Goal: Information Seeking & Learning: Learn about a topic

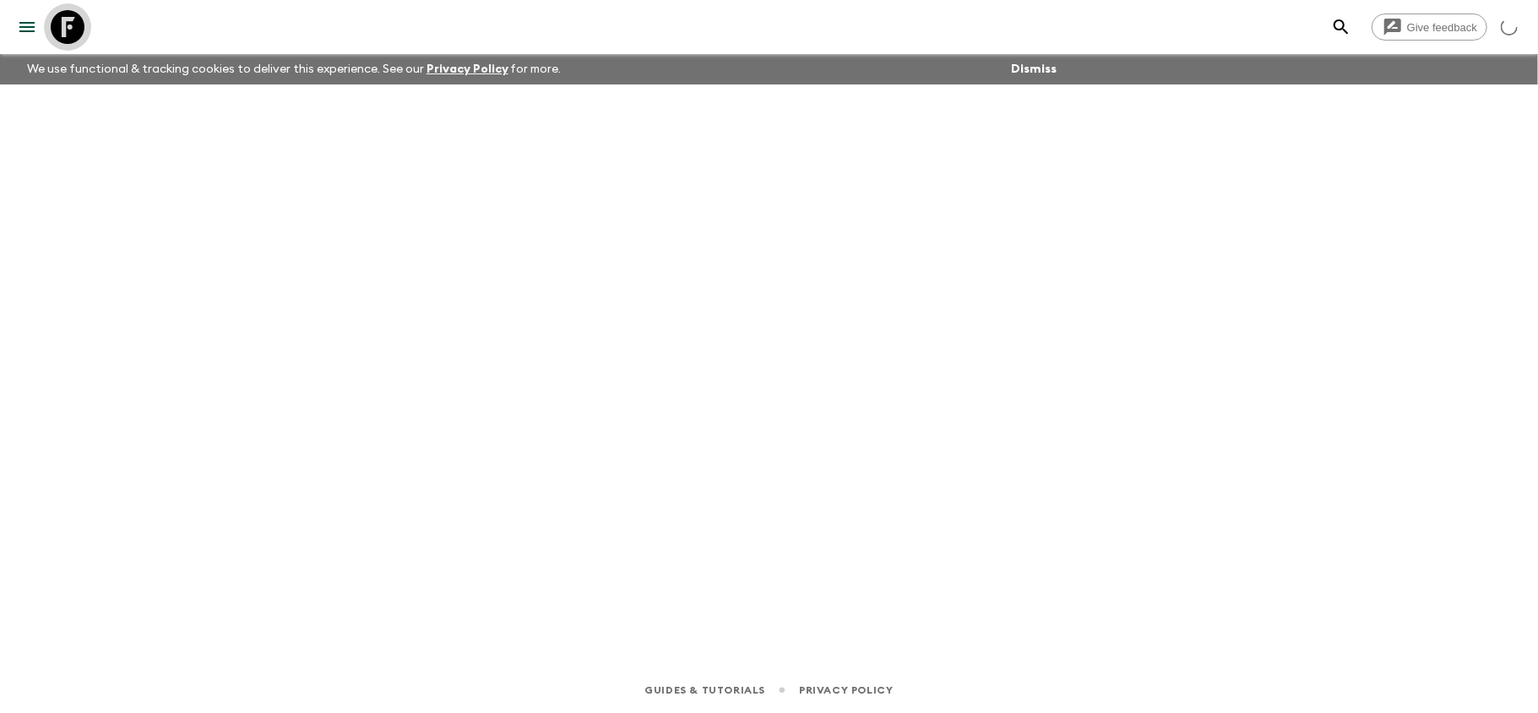
click at [64, 25] on icon at bounding box center [68, 27] width 34 height 34
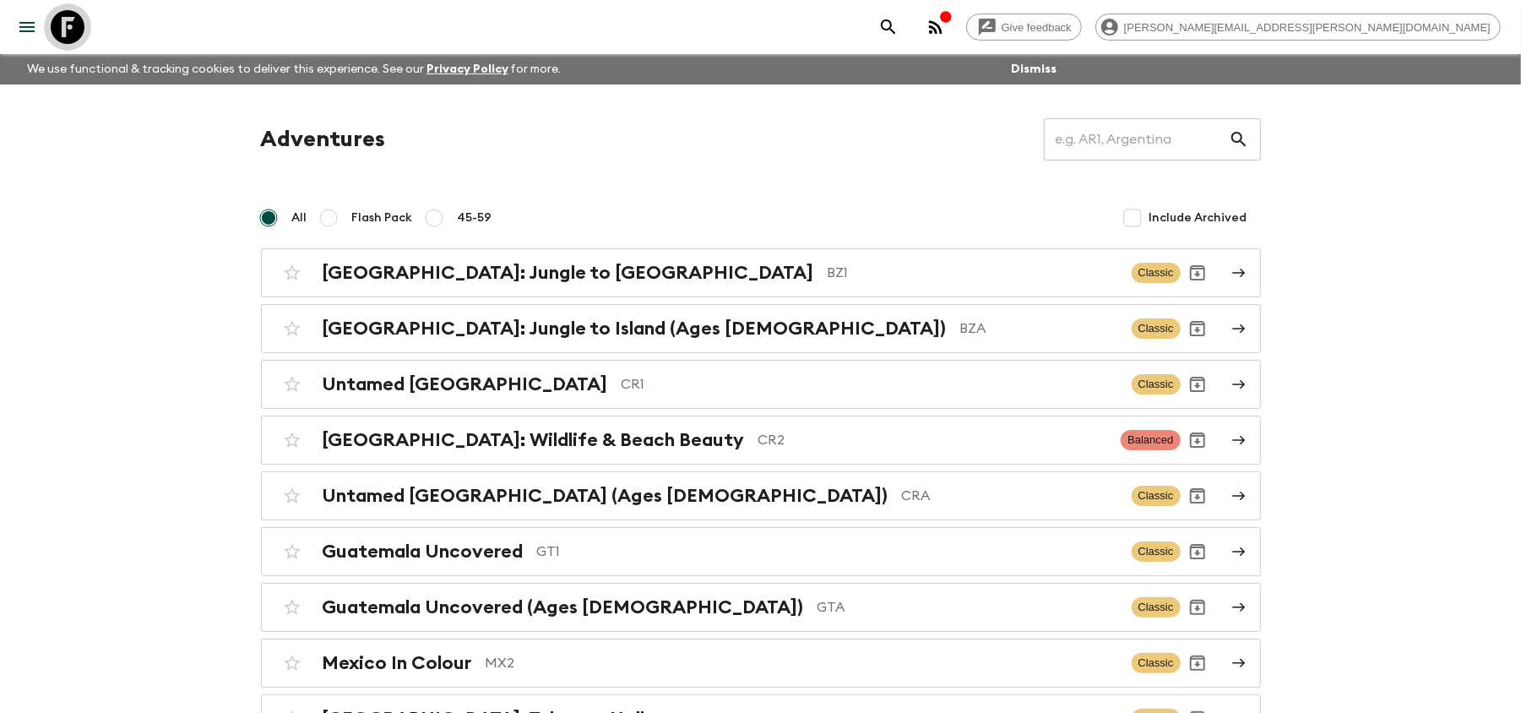
click at [63, 32] on icon at bounding box center [68, 27] width 34 height 34
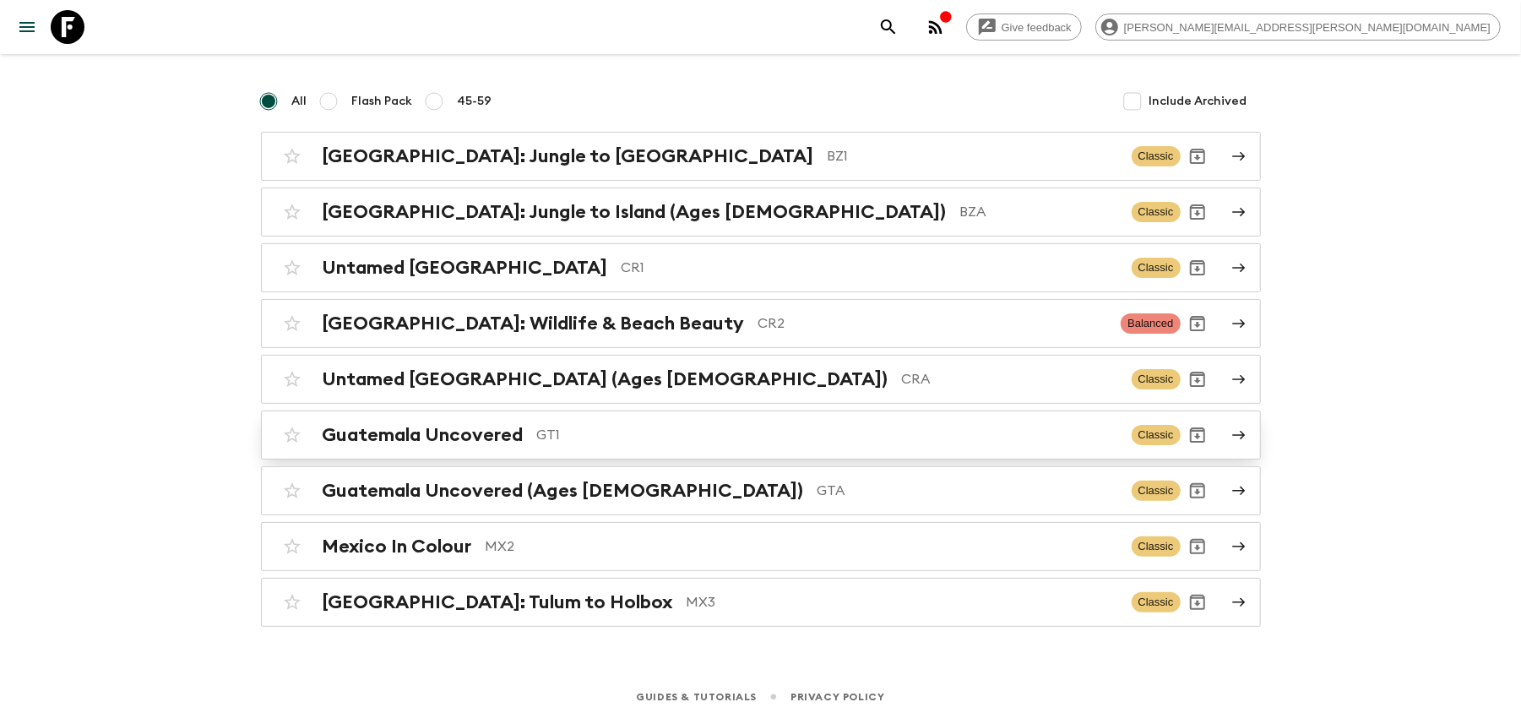
scroll to position [128, 0]
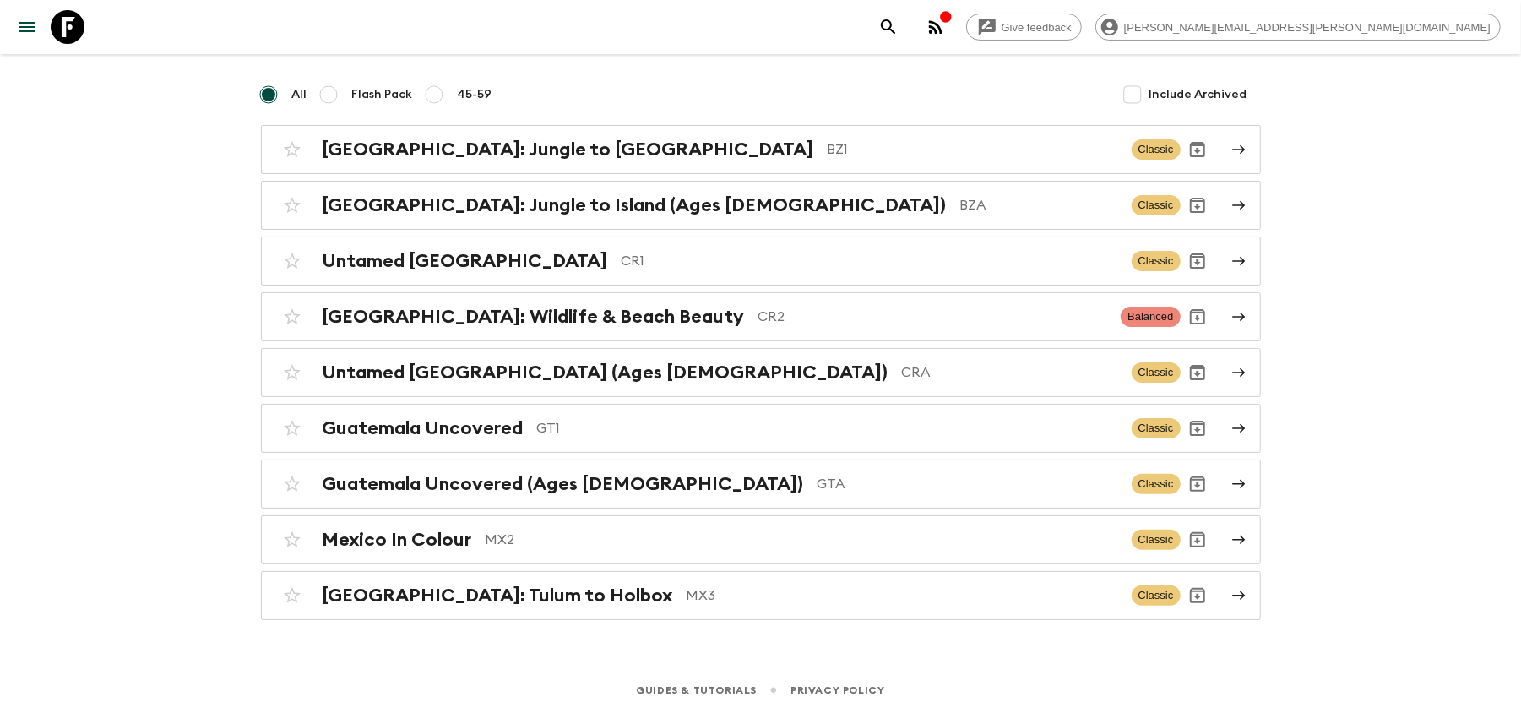
click at [687, 599] on p "MX3" at bounding box center [903, 595] width 432 height 20
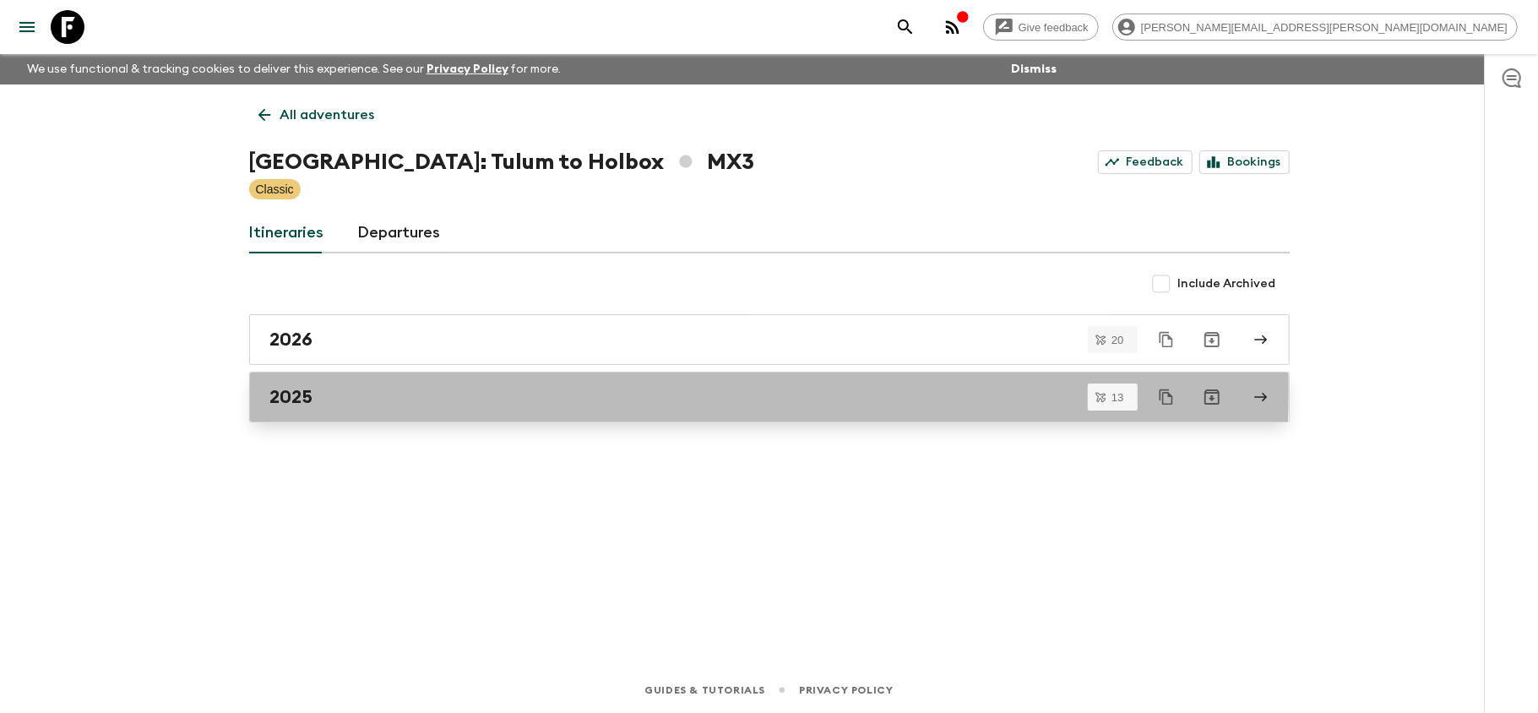
click at [427, 389] on div "2025" at bounding box center [753, 397] width 966 height 22
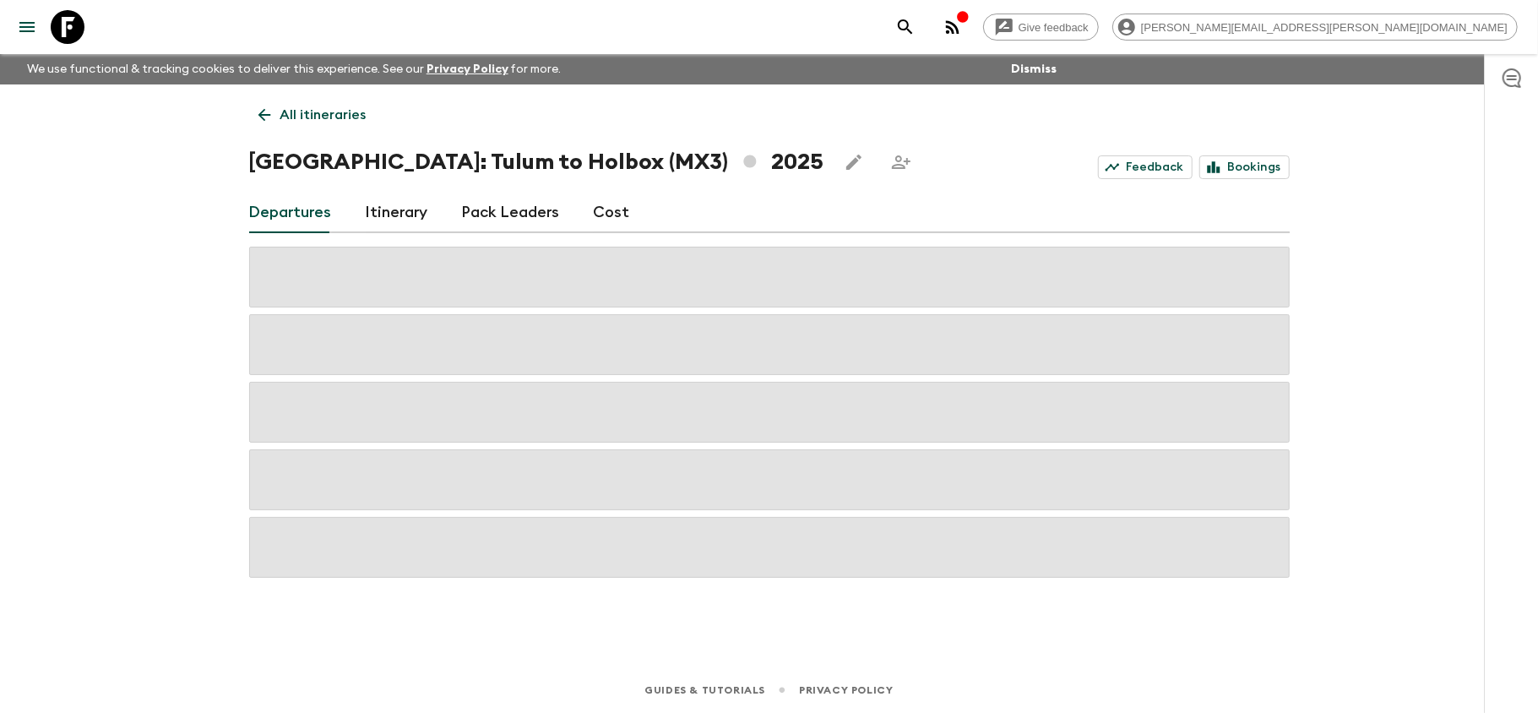
click at [606, 204] on link "Cost" at bounding box center [612, 213] width 36 height 41
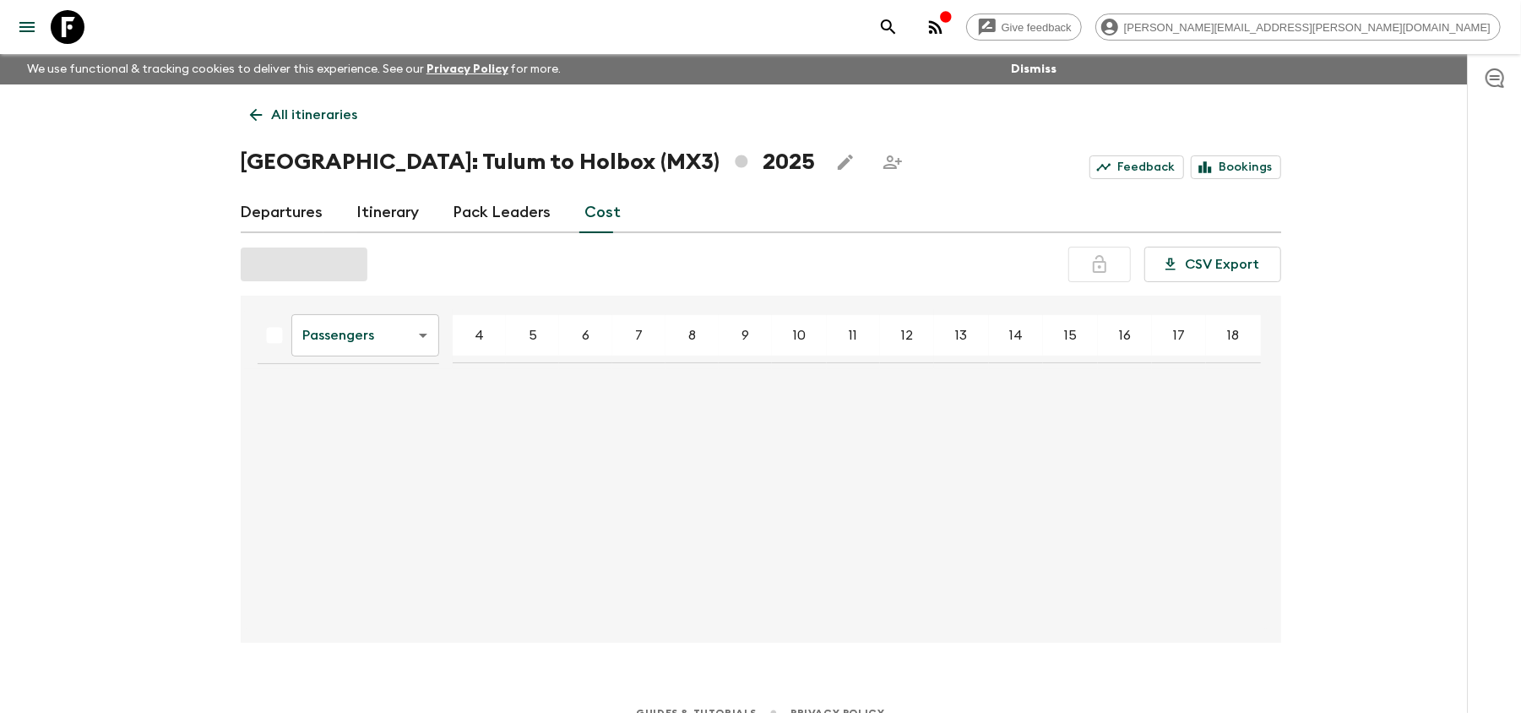
click at [413, 345] on body "Give feedback [PERSON_NAME][EMAIL_ADDRESS][PERSON_NAME][DOMAIN_NAME] We use fun…" at bounding box center [760, 368] width 1521 height 736
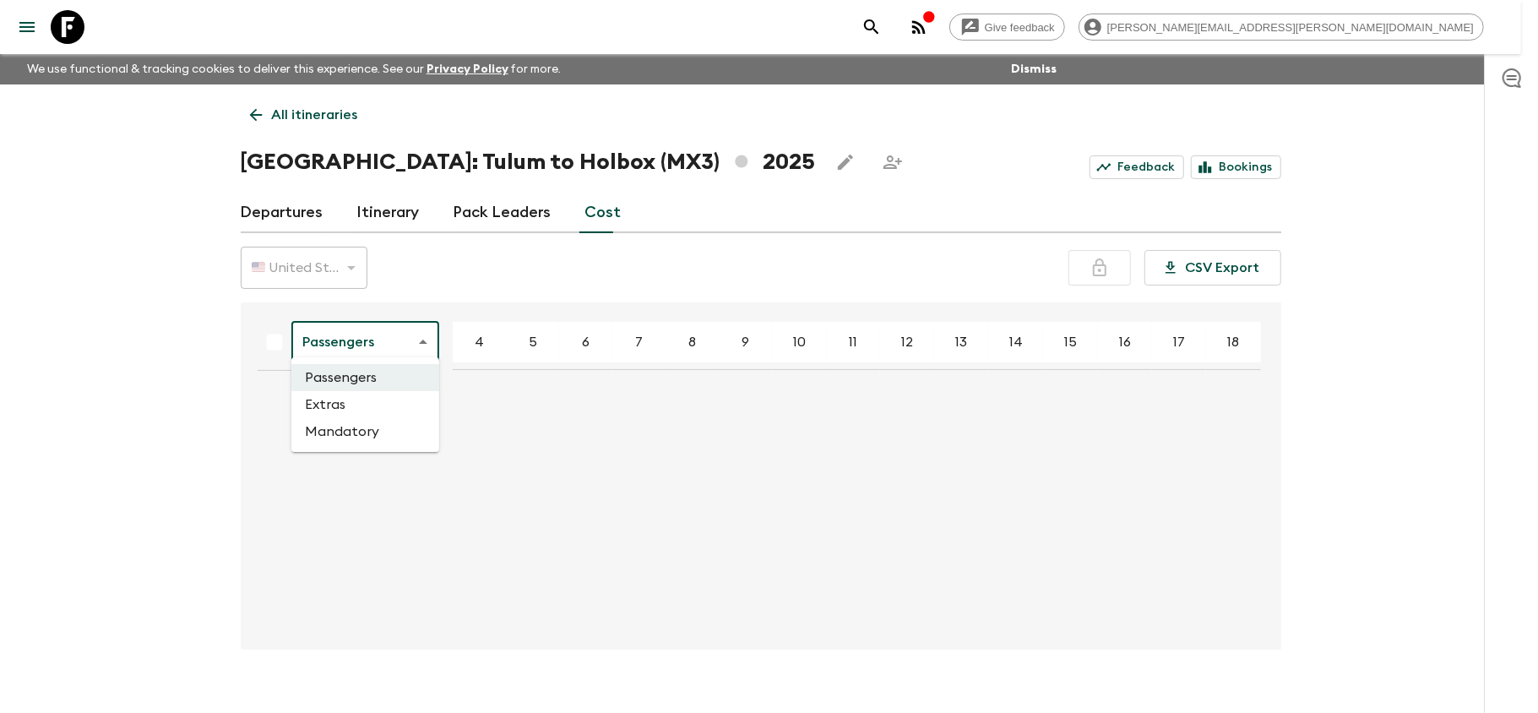
click at [373, 375] on li "Passengers" at bounding box center [365, 377] width 148 height 27
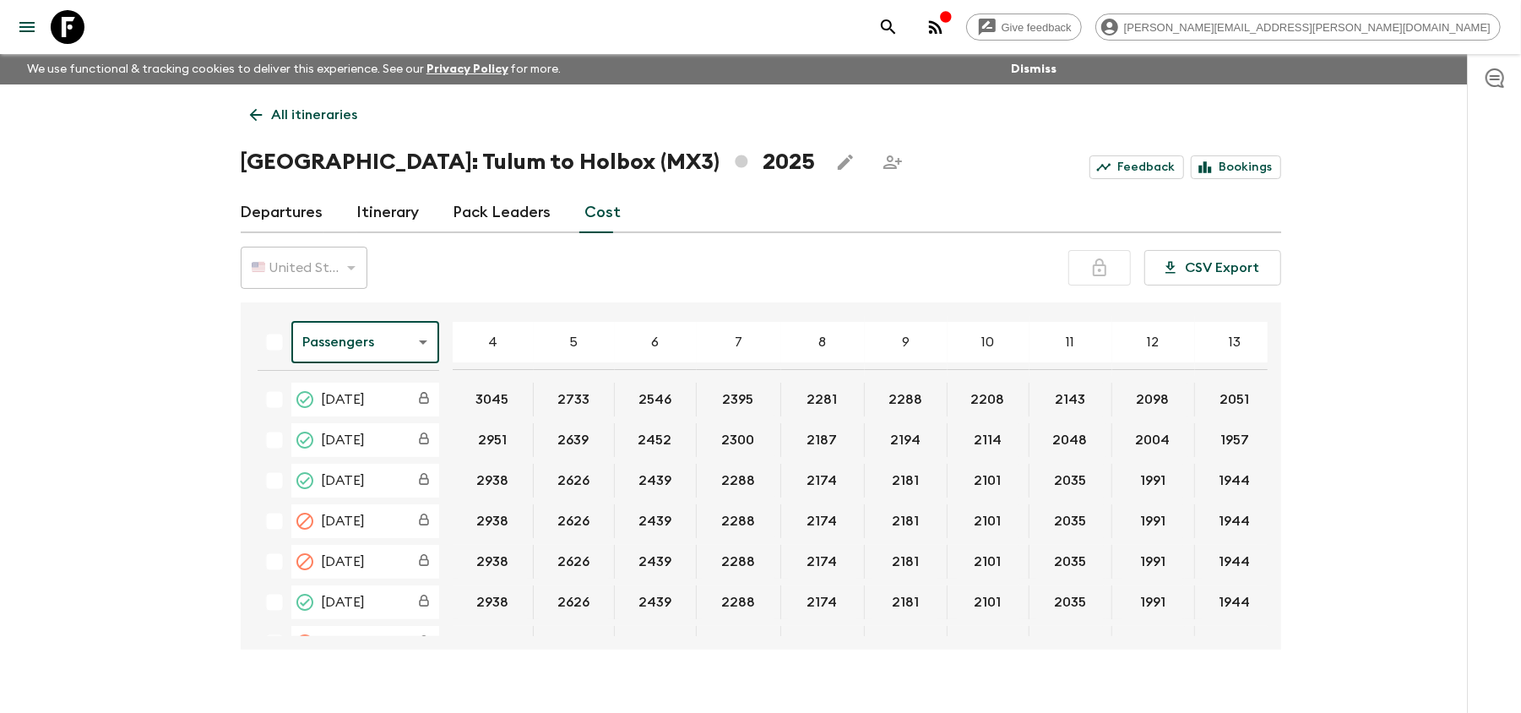
click at [377, 335] on body "Give feedback [PERSON_NAME][EMAIL_ADDRESS][PERSON_NAME][DOMAIN_NAME] We use fun…" at bounding box center [760, 371] width 1521 height 742
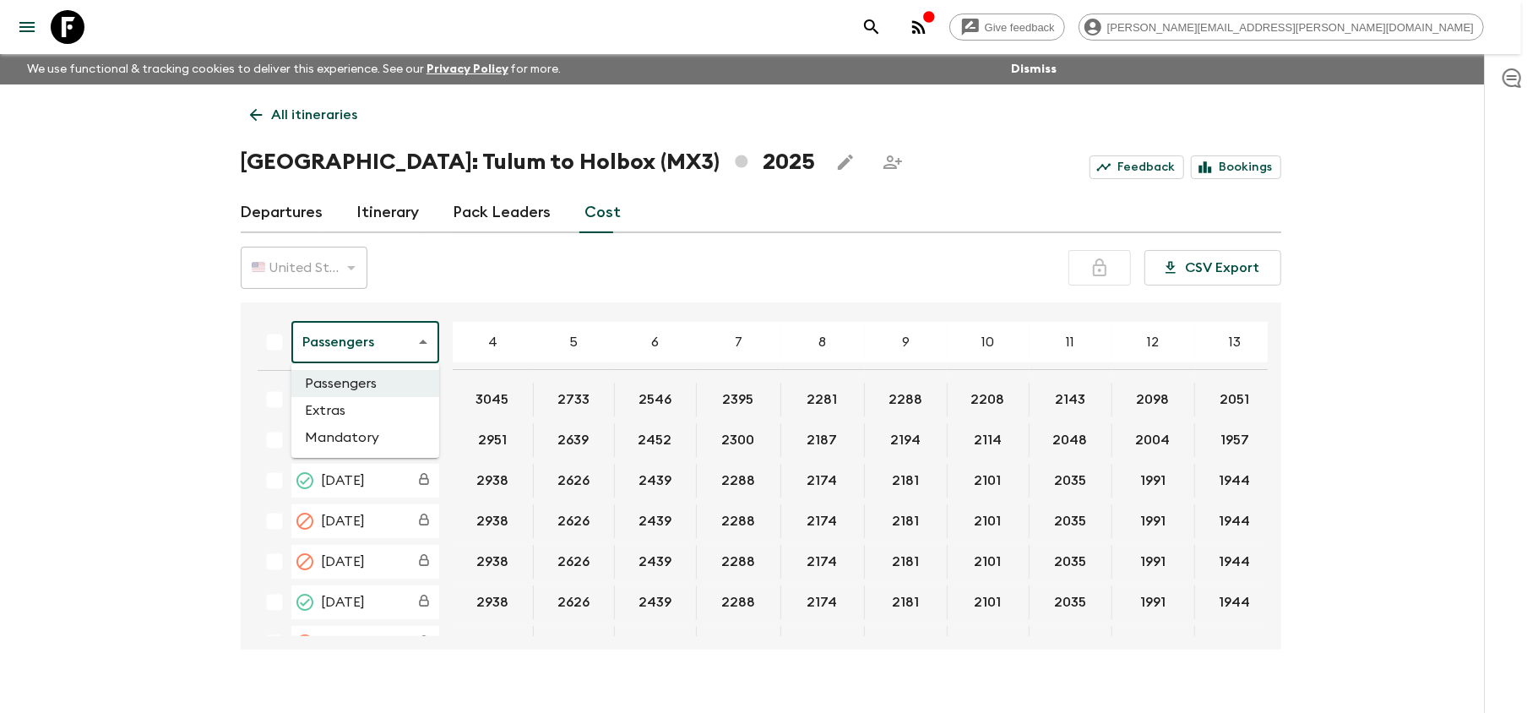
click at [338, 416] on li "Extras" at bounding box center [365, 410] width 148 height 27
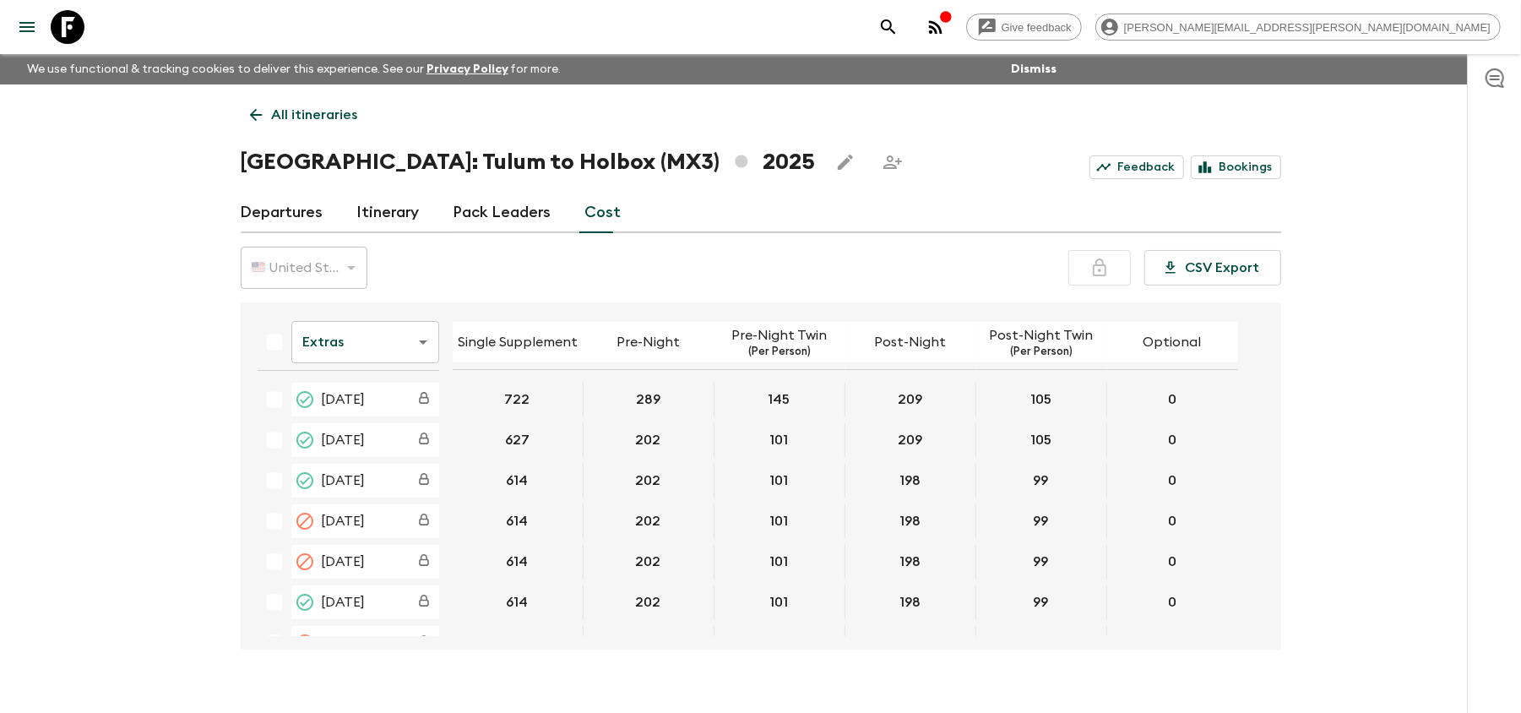
click at [362, 350] on body "Give feedback [PERSON_NAME][EMAIL_ADDRESS][PERSON_NAME][DOMAIN_NAME] We use fun…" at bounding box center [760, 371] width 1521 height 742
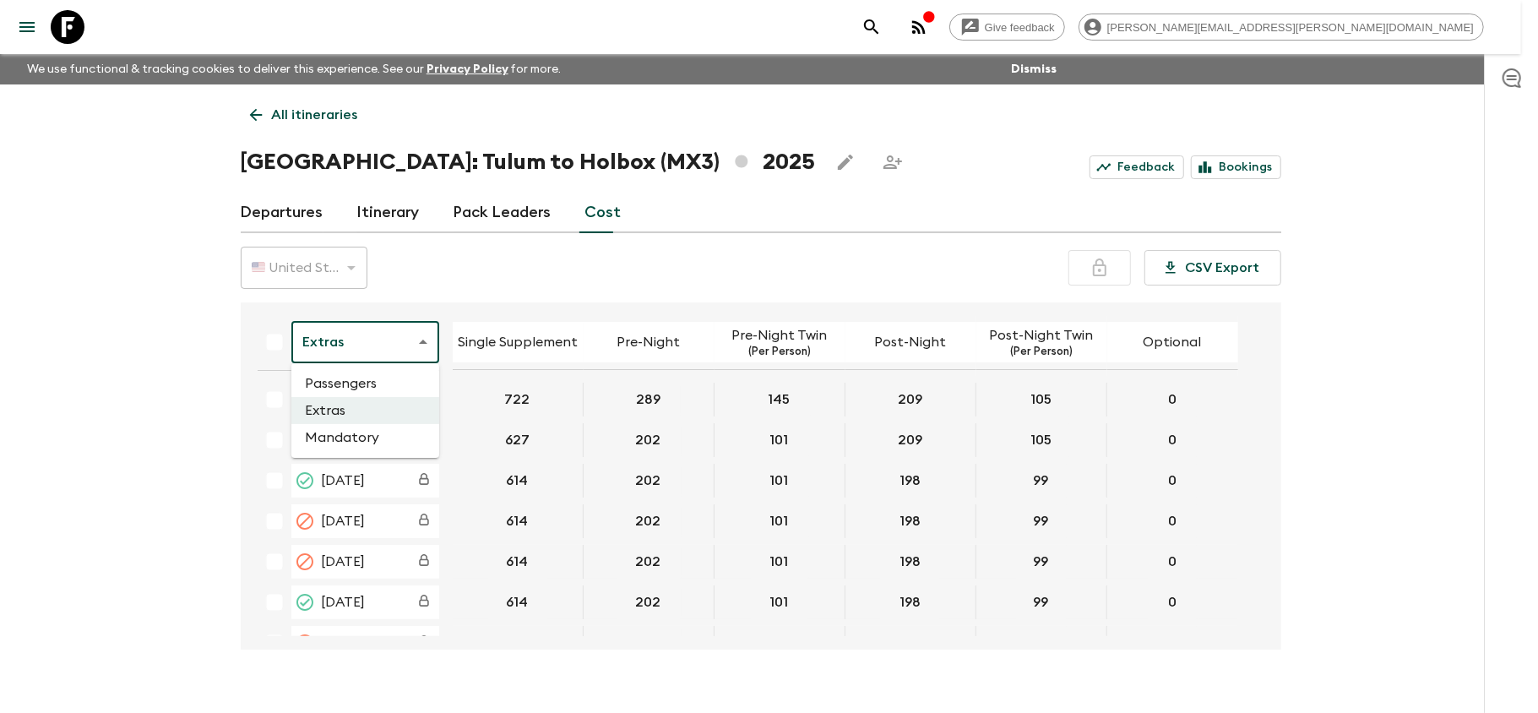
click at [329, 441] on li "Mandatory" at bounding box center [365, 437] width 148 height 27
